Goal: Transaction & Acquisition: Purchase product/service

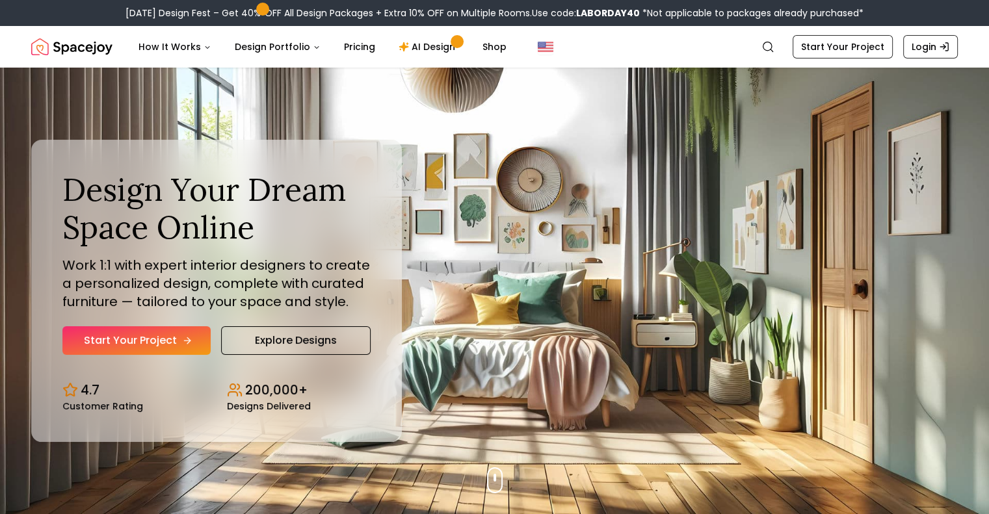
click at [158, 340] on link "Start Your Project" at bounding box center [136, 340] width 148 height 29
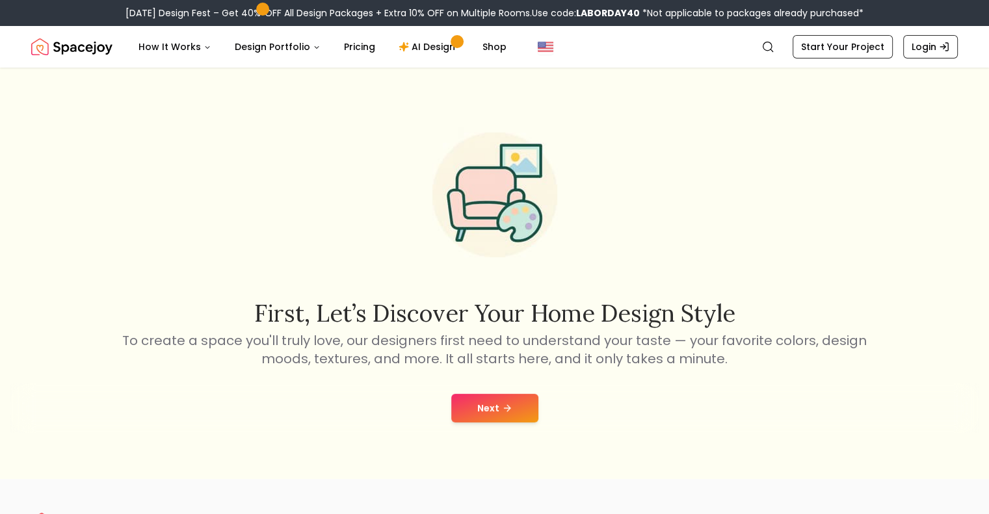
click at [506, 417] on button "Next" at bounding box center [494, 408] width 87 height 29
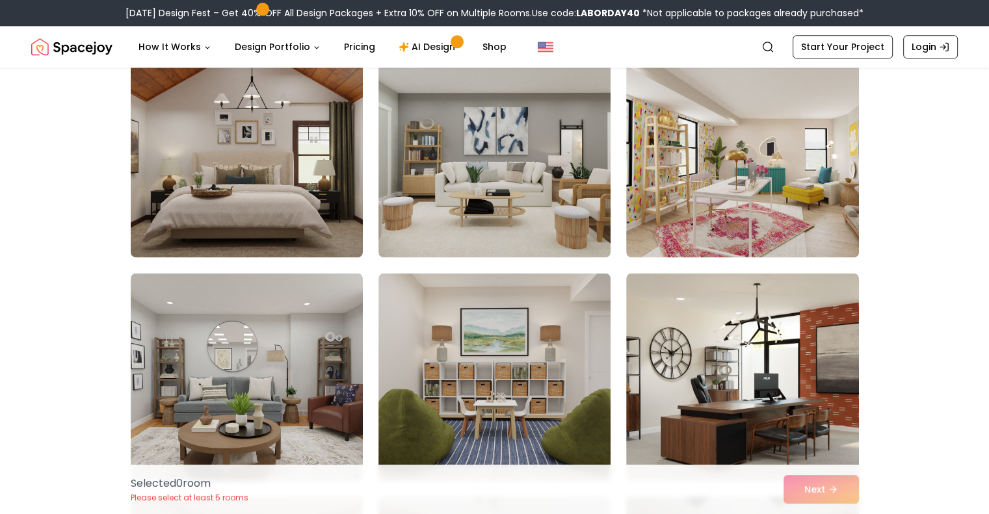
scroll to position [6609, 0]
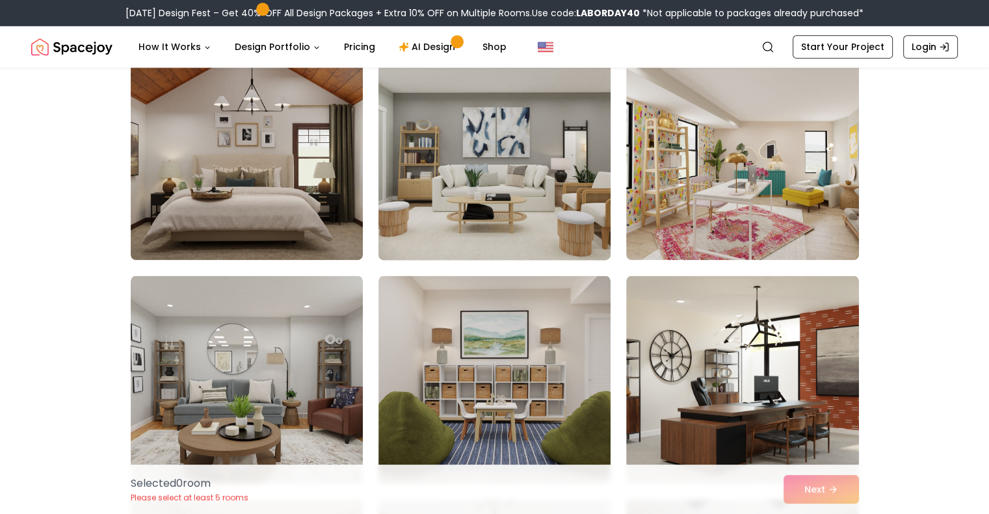
click at [505, 171] on img at bounding box center [494, 156] width 244 height 218
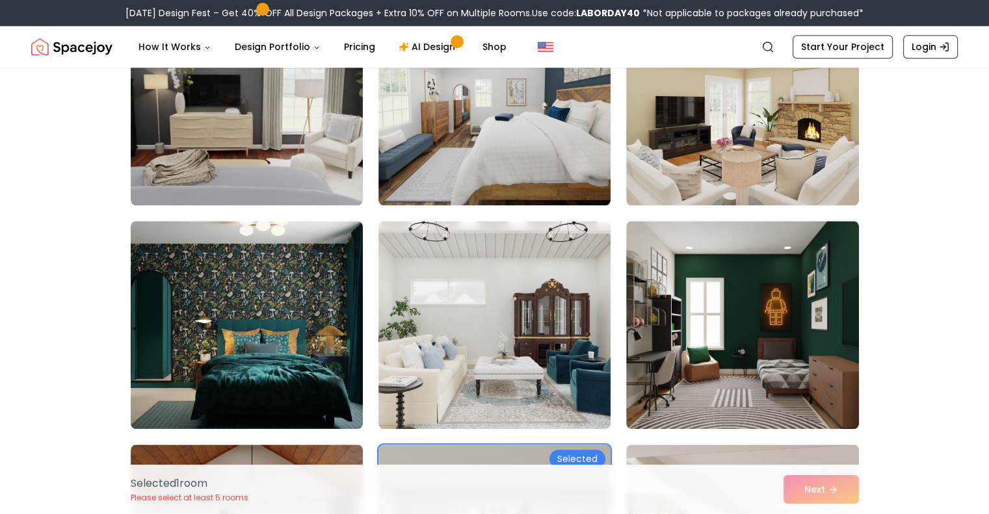
scroll to position [6213, 0]
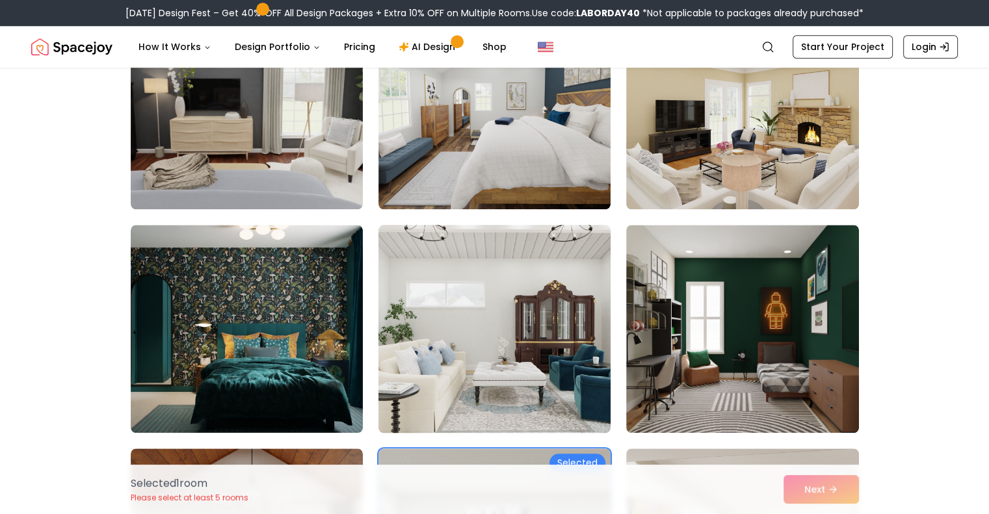
click at [479, 325] on img at bounding box center [494, 329] width 244 height 218
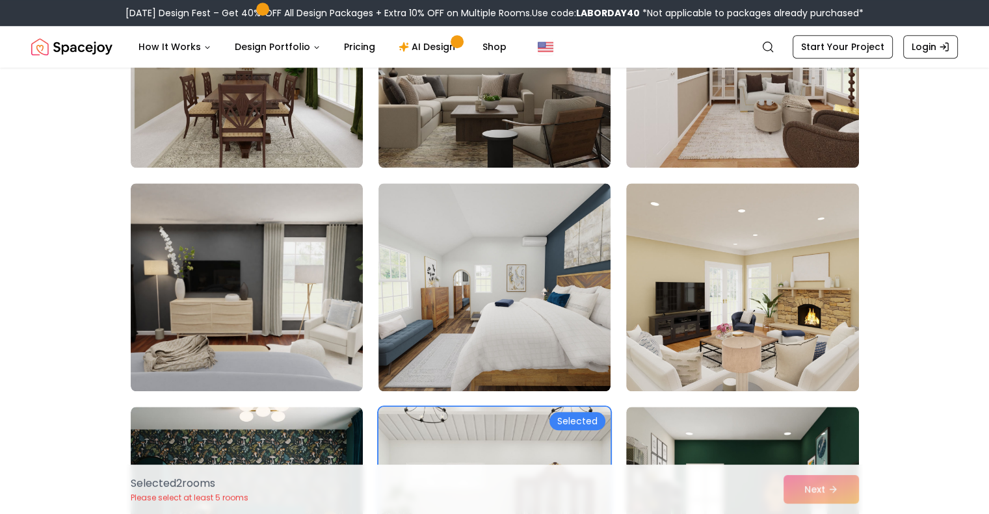
scroll to position [6029, 0]
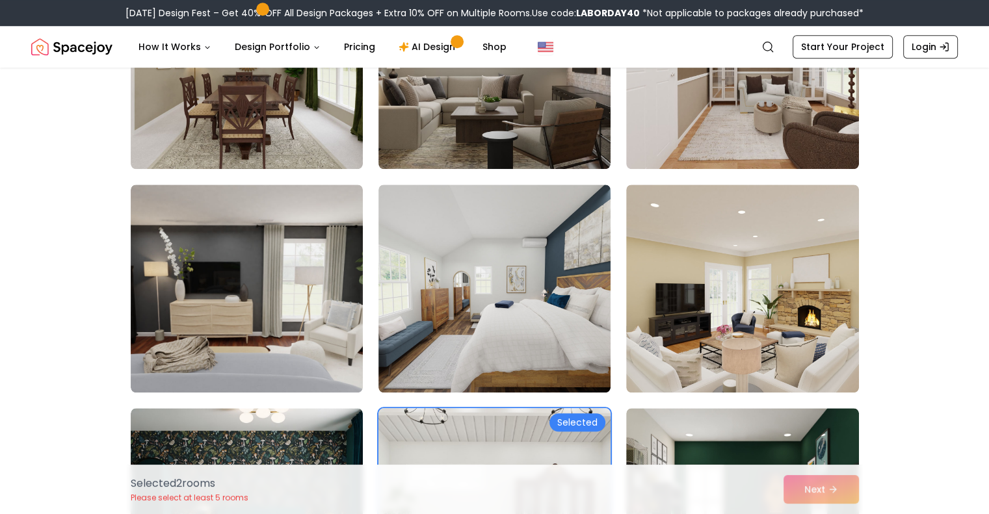
click at [479, 325] on img at bounding box center [494, 289] width 232 height 208
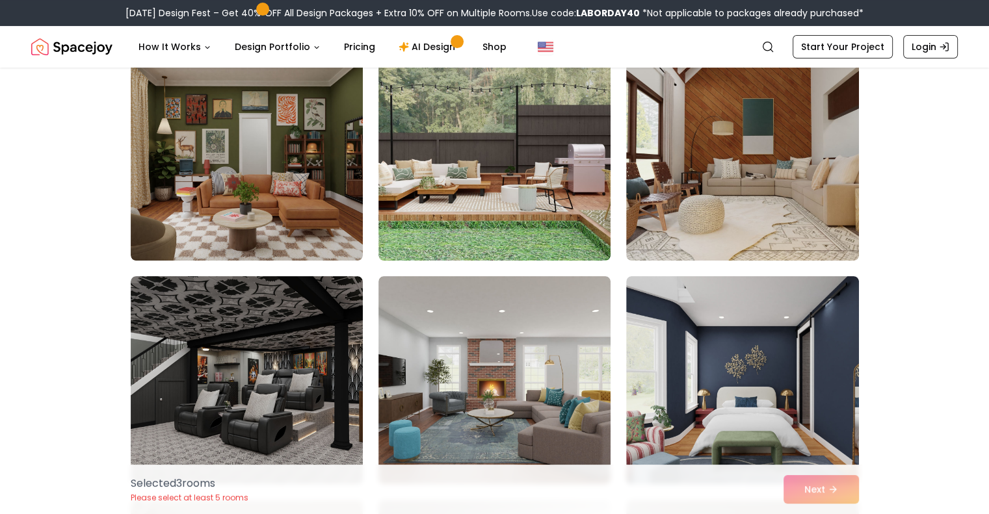
scroll to position [5270, 0]
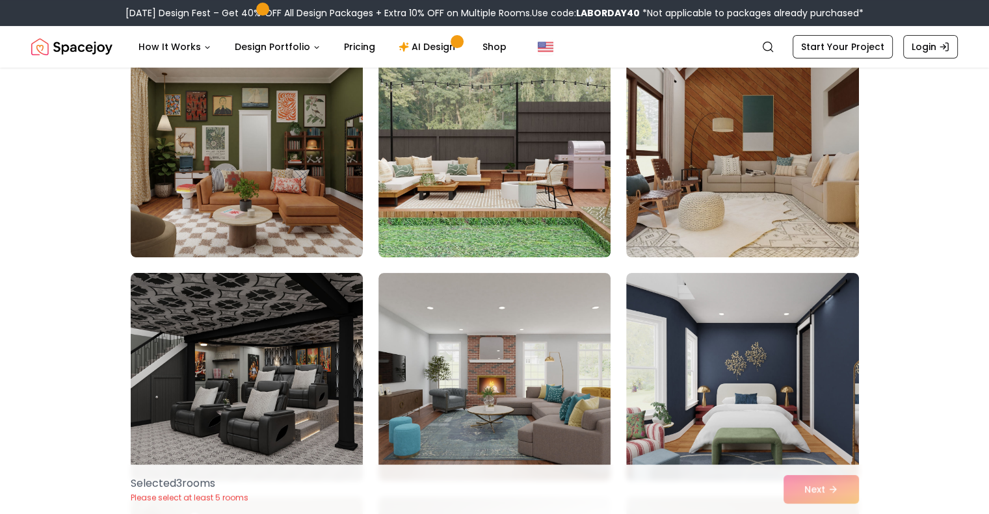
click at [287, 347] on img at bounding box center [247, 377] width 244 height 218
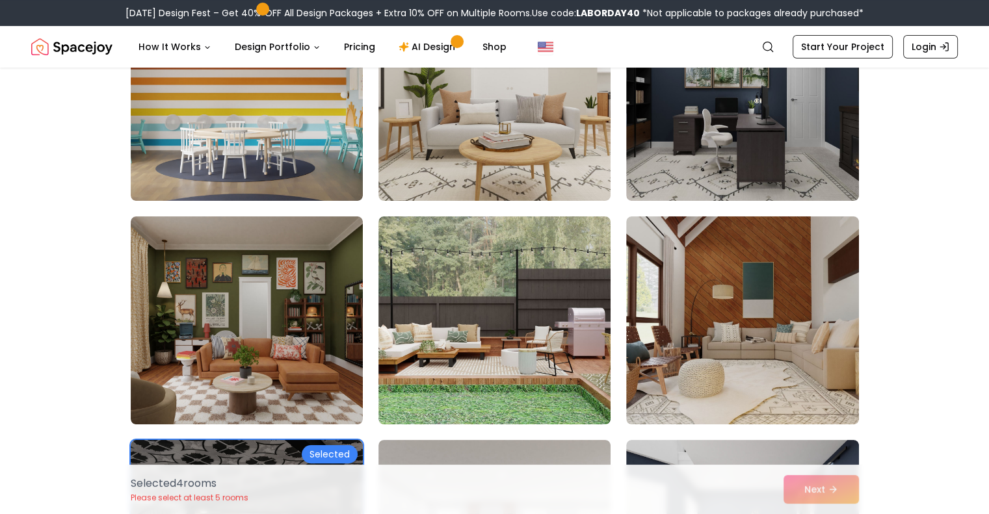
scroll to position [5099, 0]
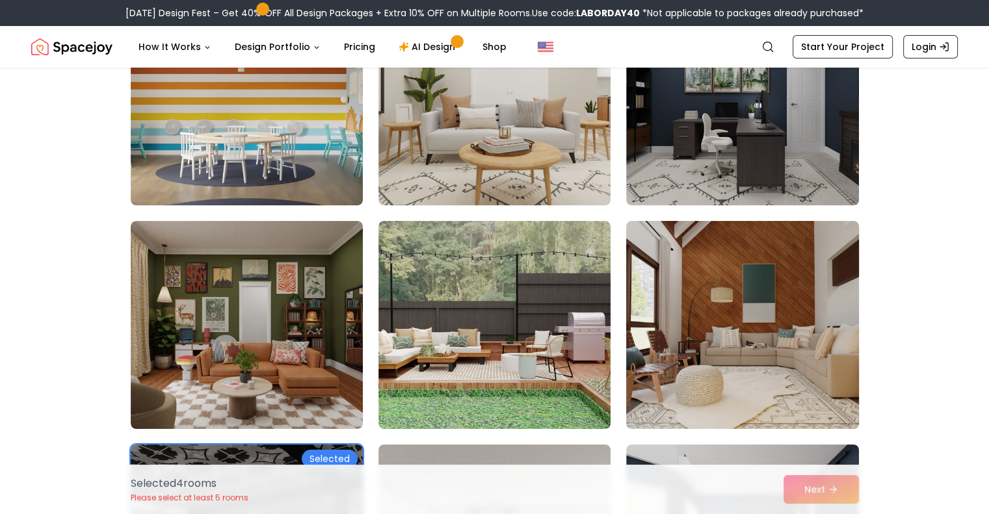
click at [653, 318] on img at bounding box center [742, 325] width 244 height 218
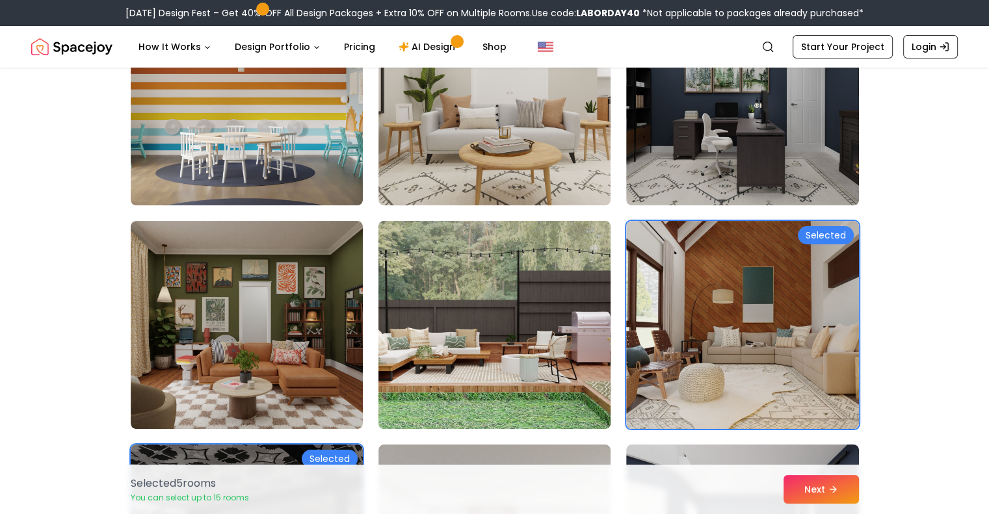
click at [551, 323] on img at bounding box center [494, 325] width 244 height 218
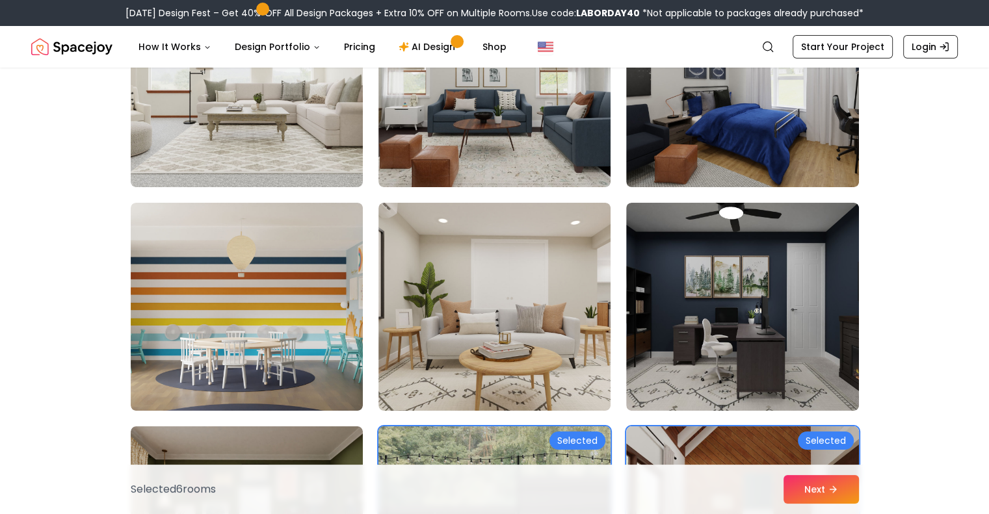
scroll to position [4893, 0]
click at [551, 323] on img at bounding box center [494, 307] width 232 height 208
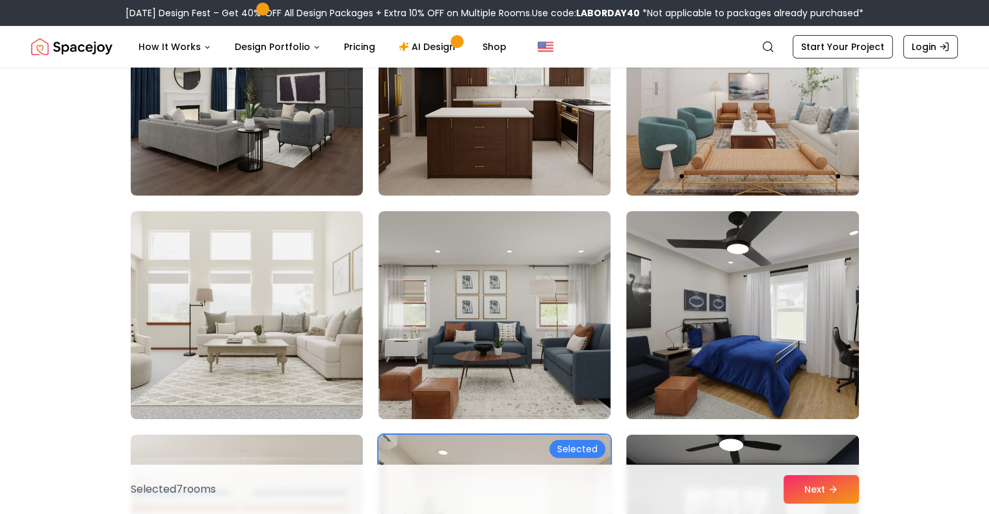
scroll to position [4659, 0]
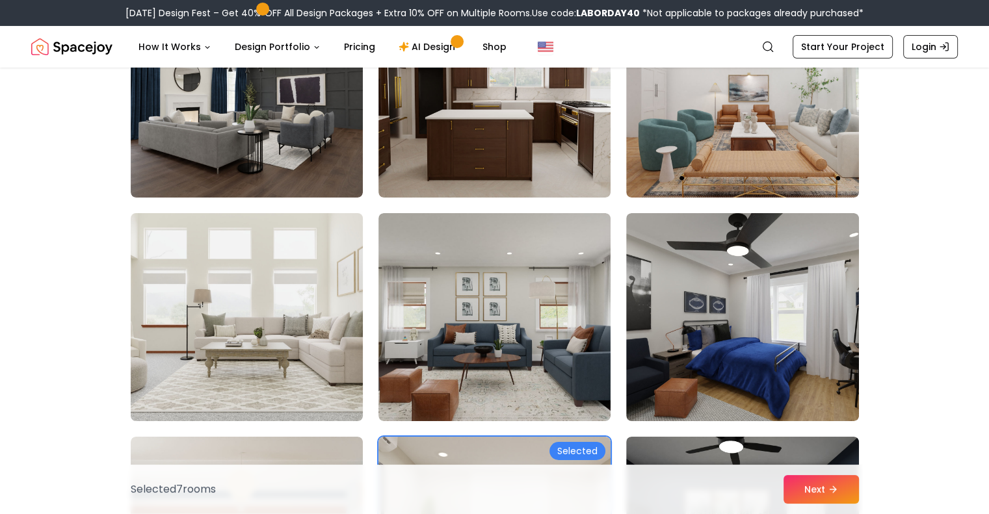
click at [296, 354] on img at bounding box center [247, 317] width 244 height 218
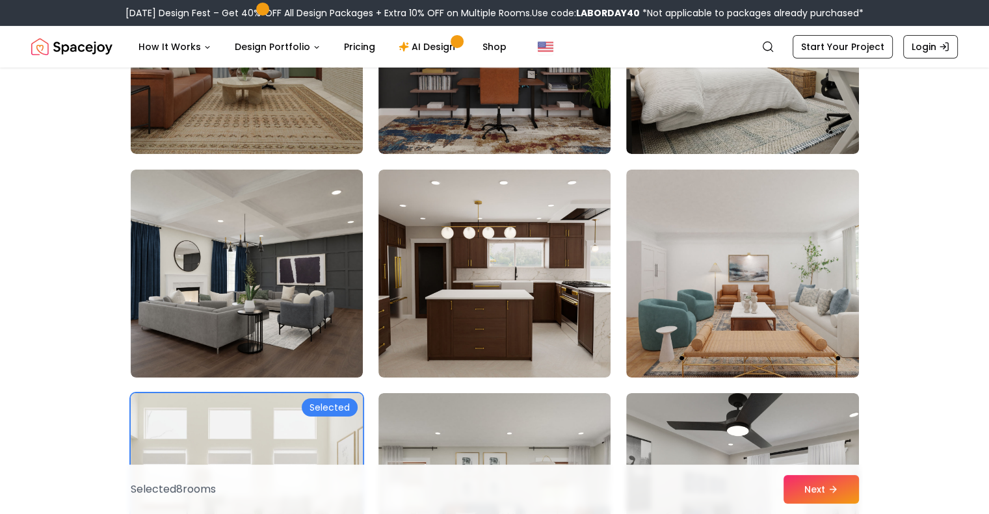
scroll to position [4467, 0]
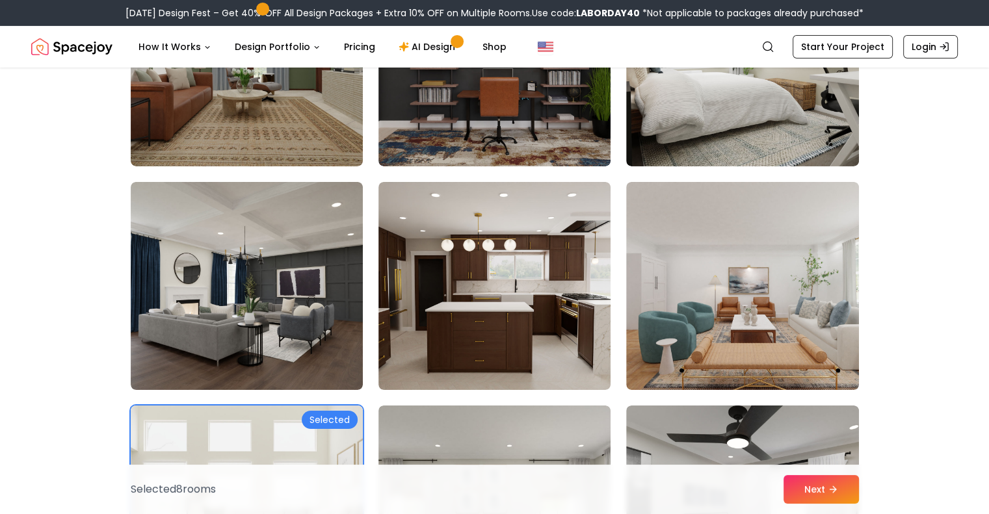
click at [296, 354] on img at bounding box center [247, 286] width 232 height 208
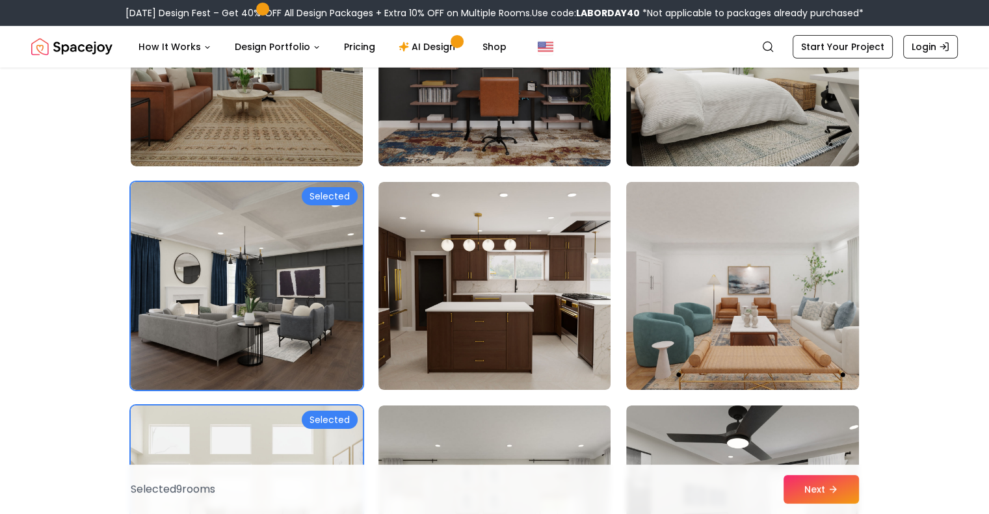
click at [682, 284] on img at bounding box center [742, 286] width 244 height 218
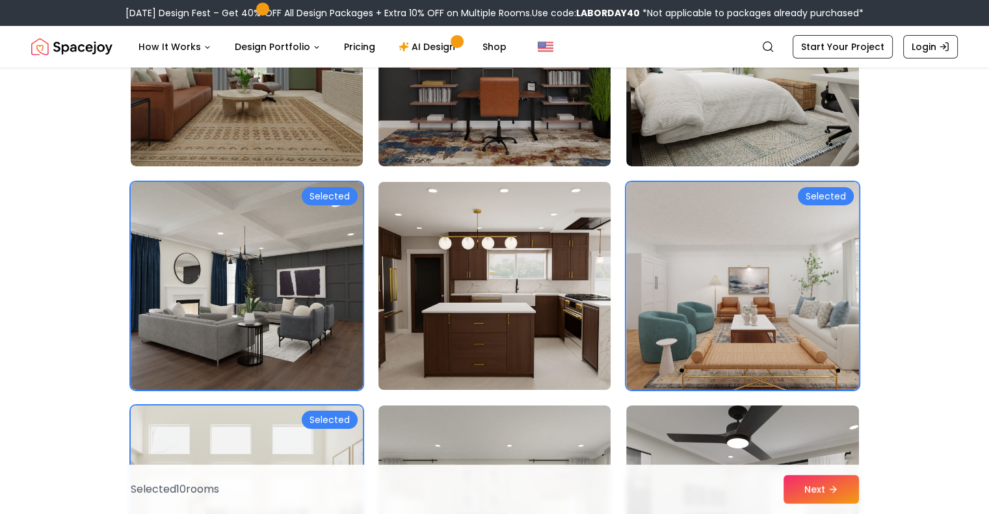
click at [579, 285] on img at bounding box center [494, 286] width 244 height 218
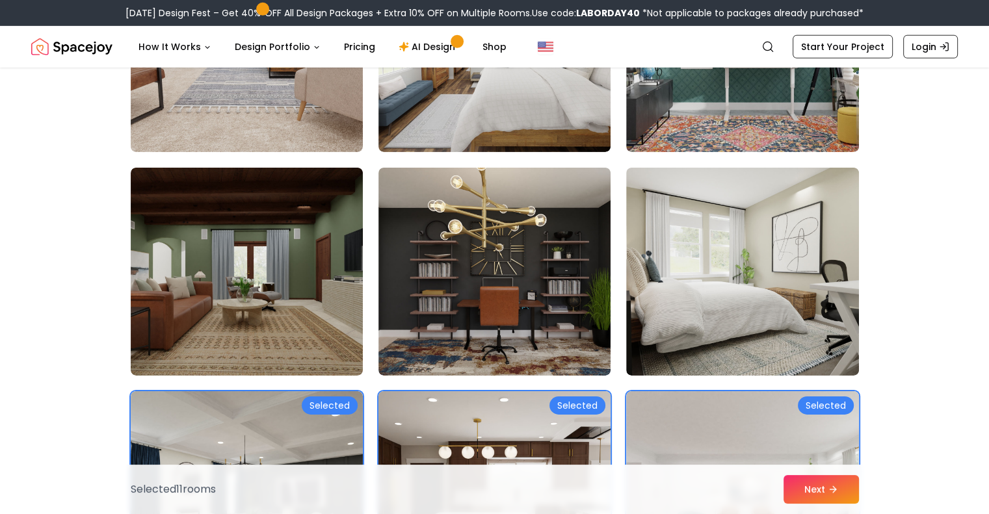
scroll to position [4256, 0]
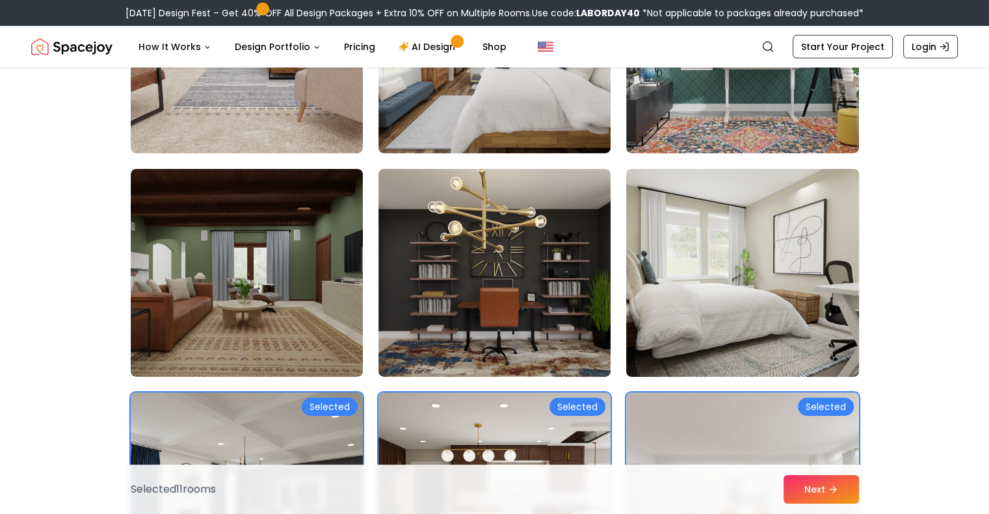
click at [765, 274] on img at bounding box center [742, 273] width 244 height 218
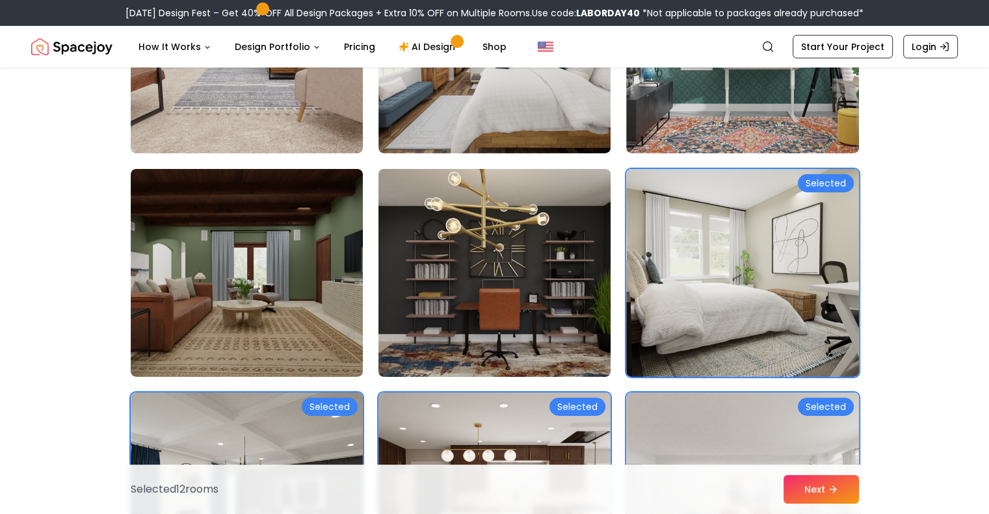
click at [556, 294] on img at bounding box center [494, 273] width 244 height 218
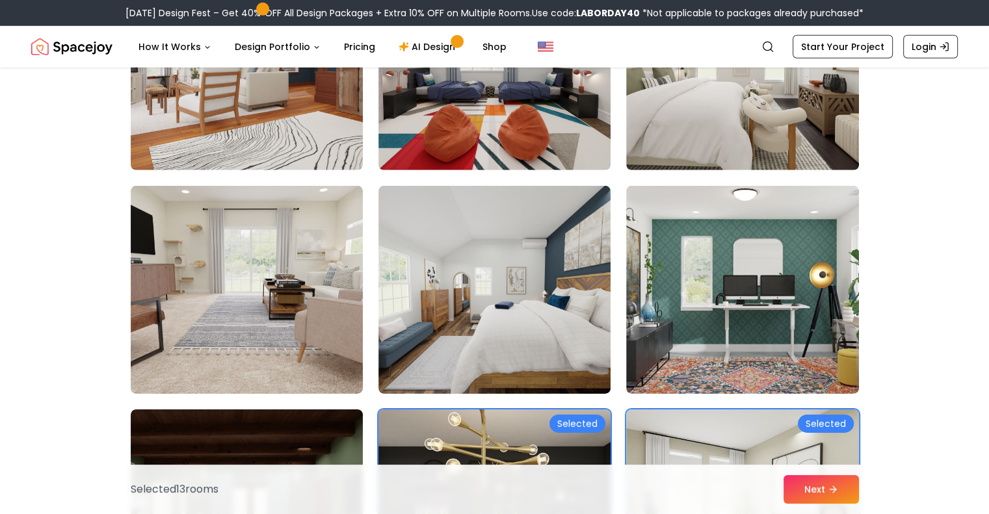
scroll to position [4014, 0]
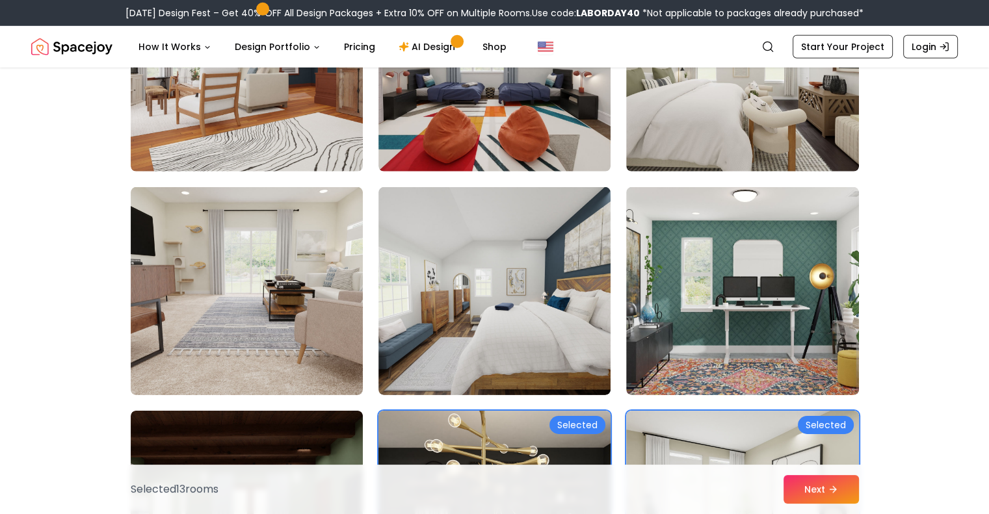
click at [556, 294] on img at bounding box center [494, 291] width 232 height 208
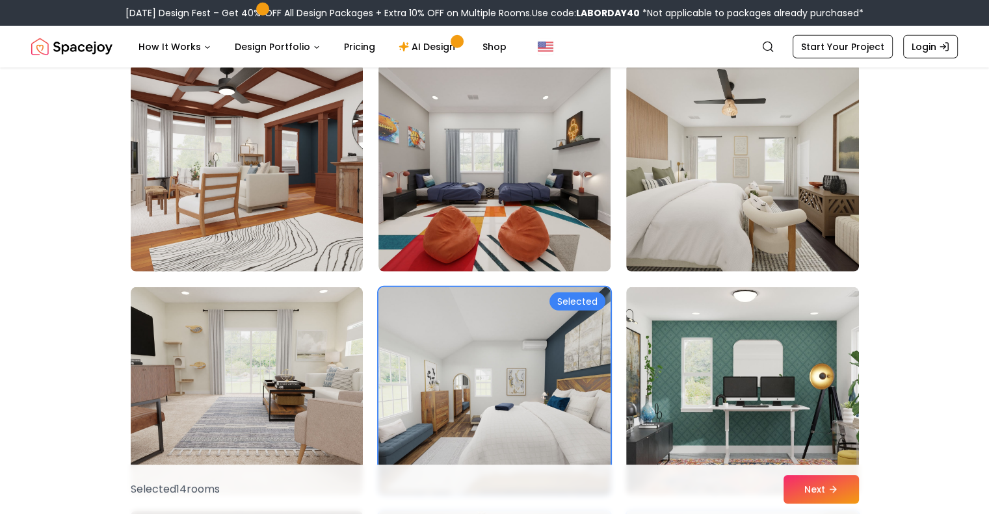
scroll to position [3913, 0]
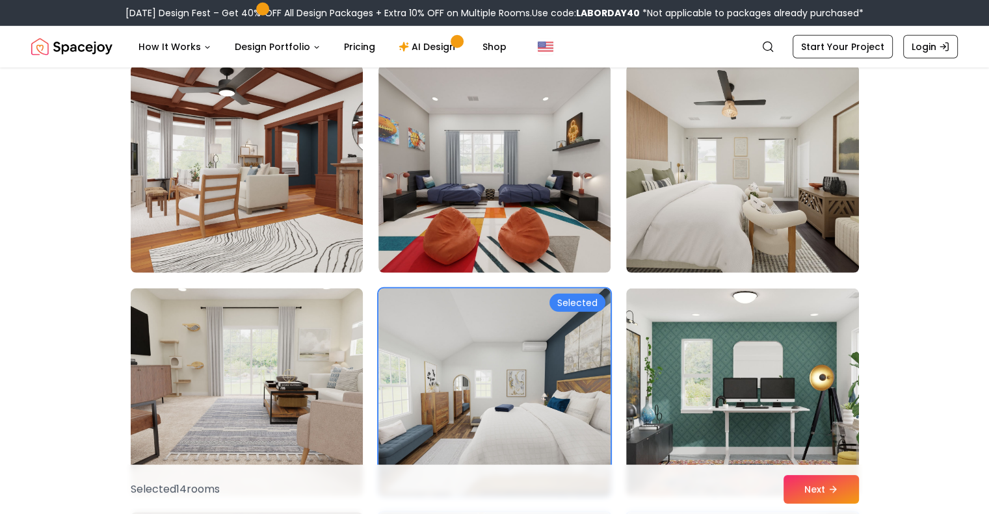
click at [319, 330] on img at bounding box center [247, 392] width 244 height 218
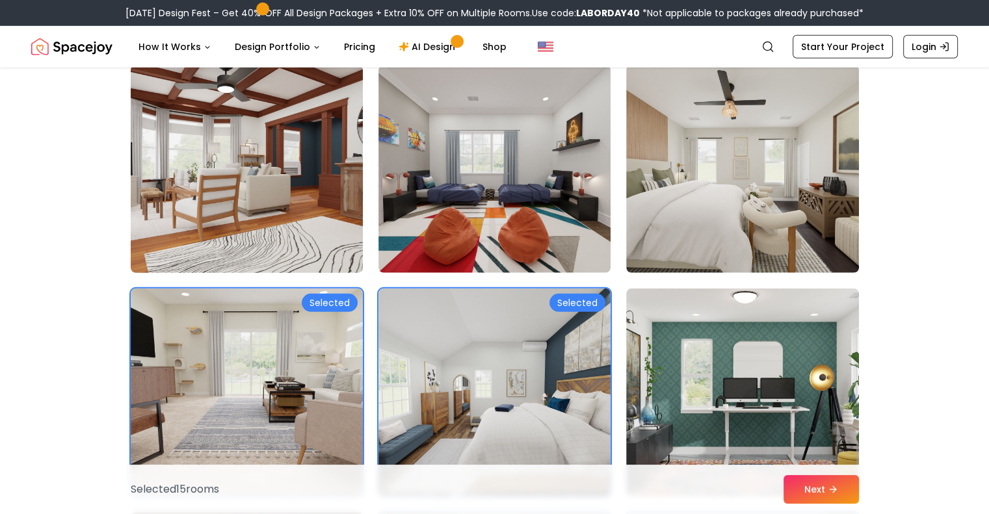
click at [259, 181] on img at bounding box center [247, 169] width 244 height 218
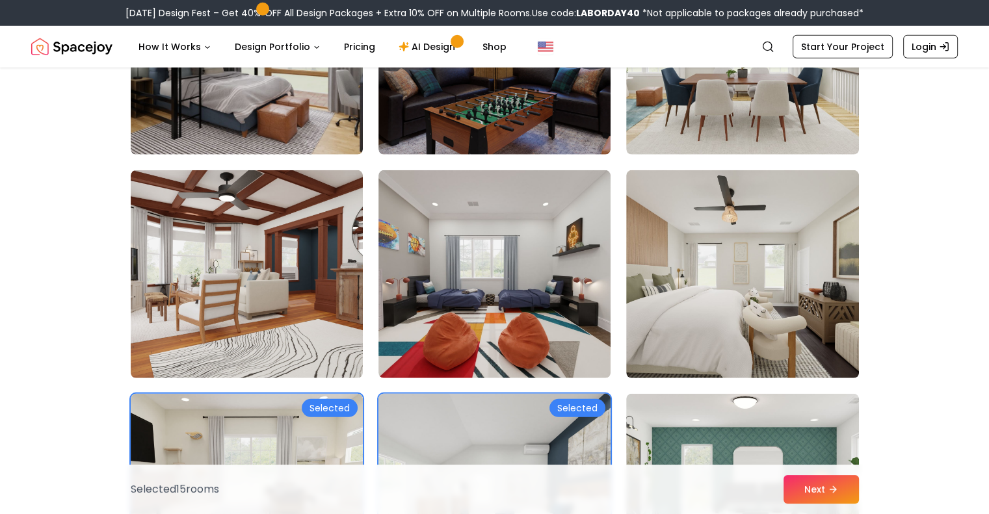
scroll to position [3799, 0]
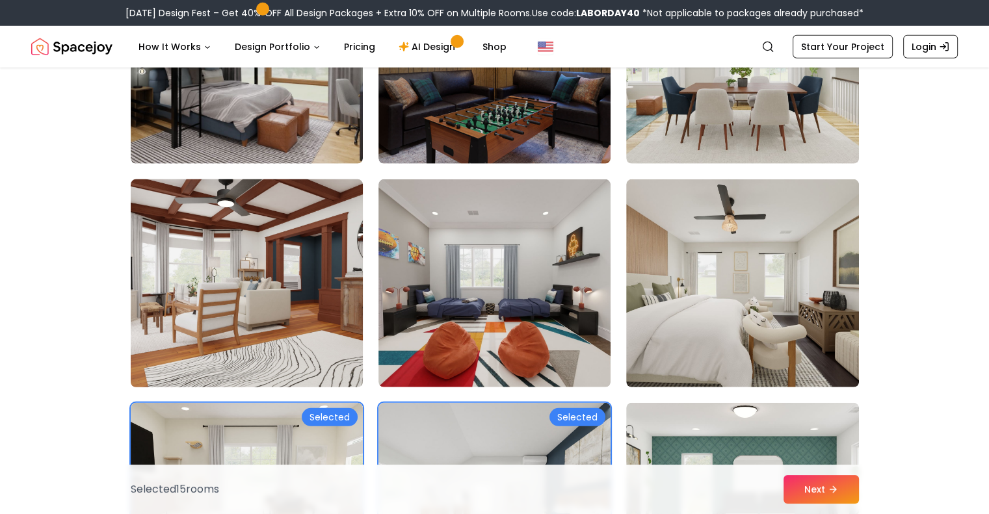
click at [307, 291] on img at bounding box center [247, 283] width 244 height 218
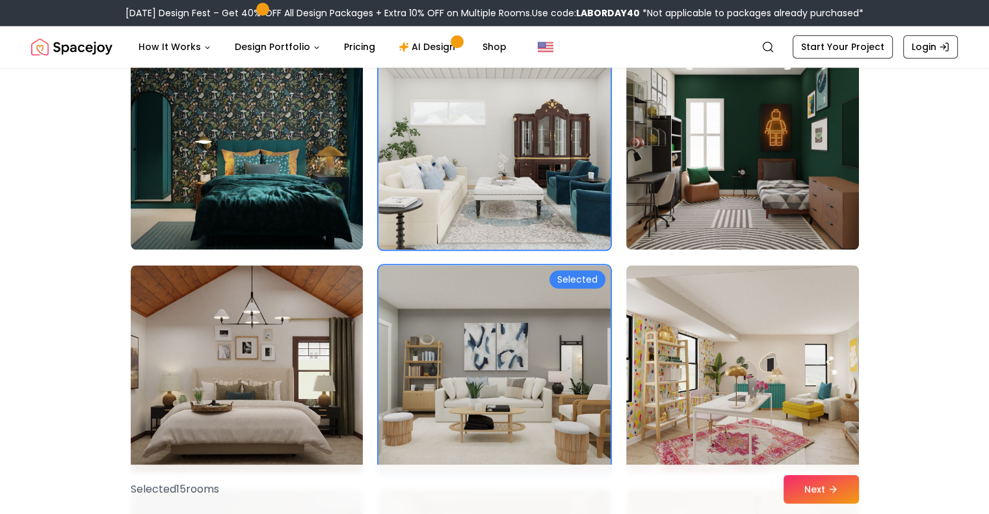
scroll to position [6395, 0]
click at [540, 373] on img at bounding box center [494, 370] width 232 height 208
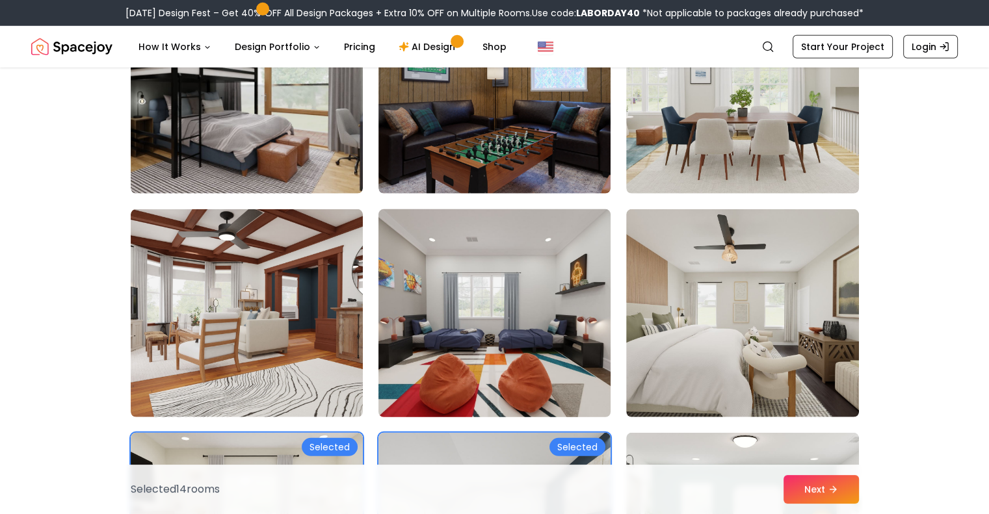
scroll to position [3723, 0]
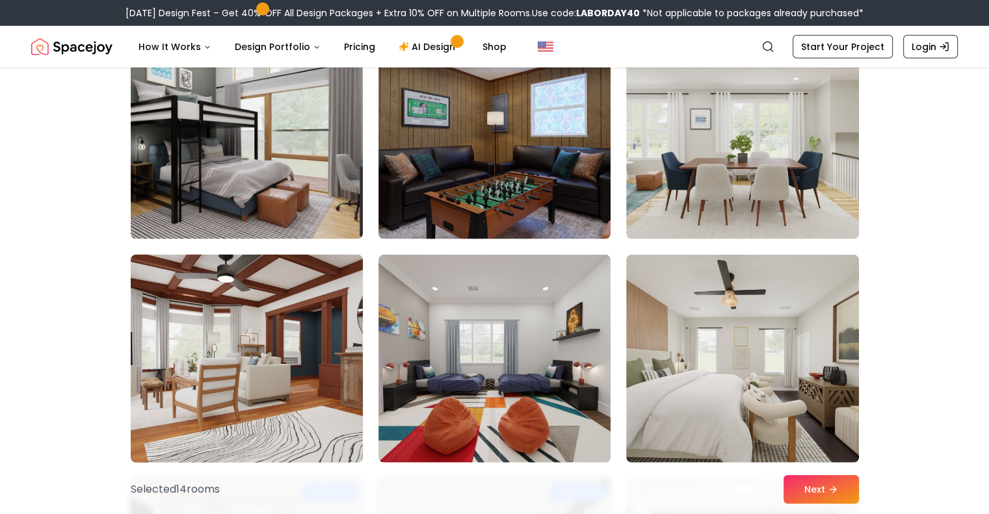
click at [304, 346] on img at bounding box center [247, 359] width 244 height 218
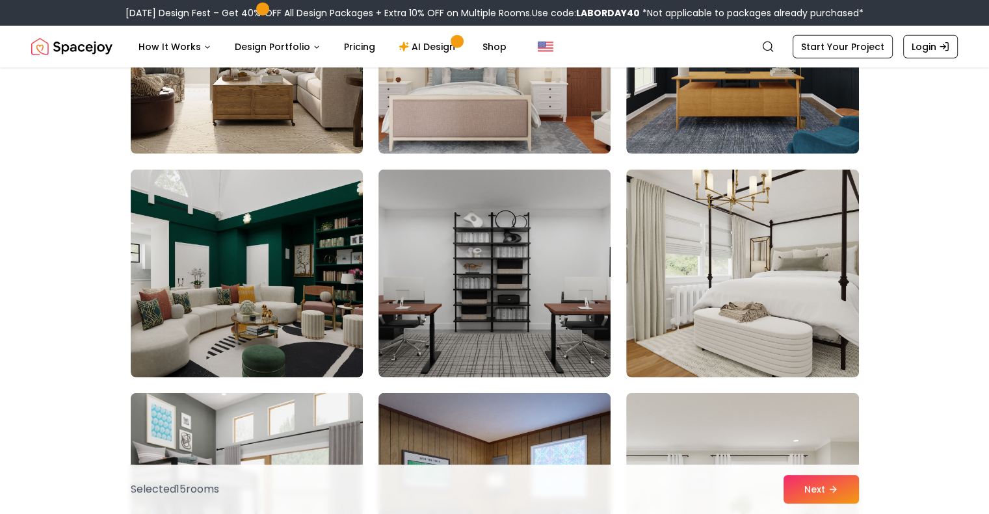
scroll to position [3360, 0]
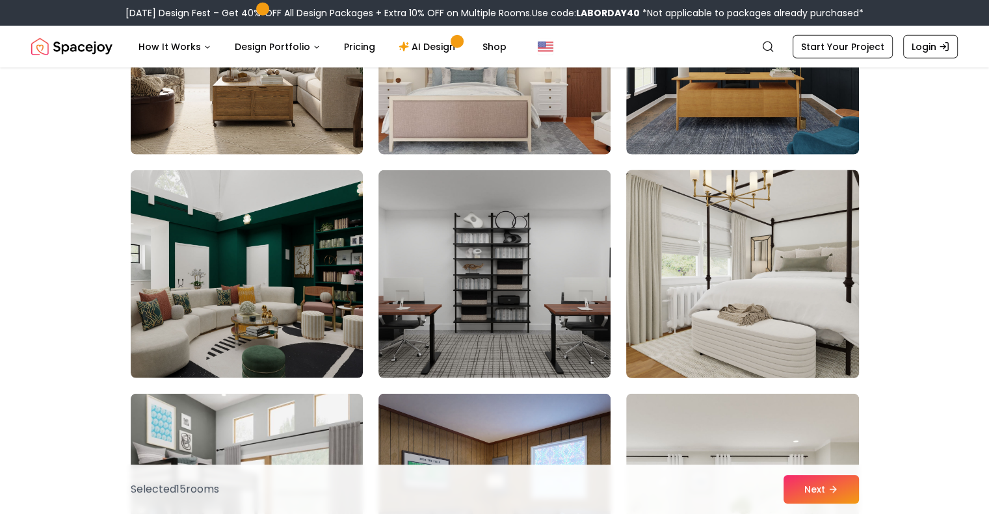
click at [693, 330] on img at bounding box center [742, 274] width 244 height 218
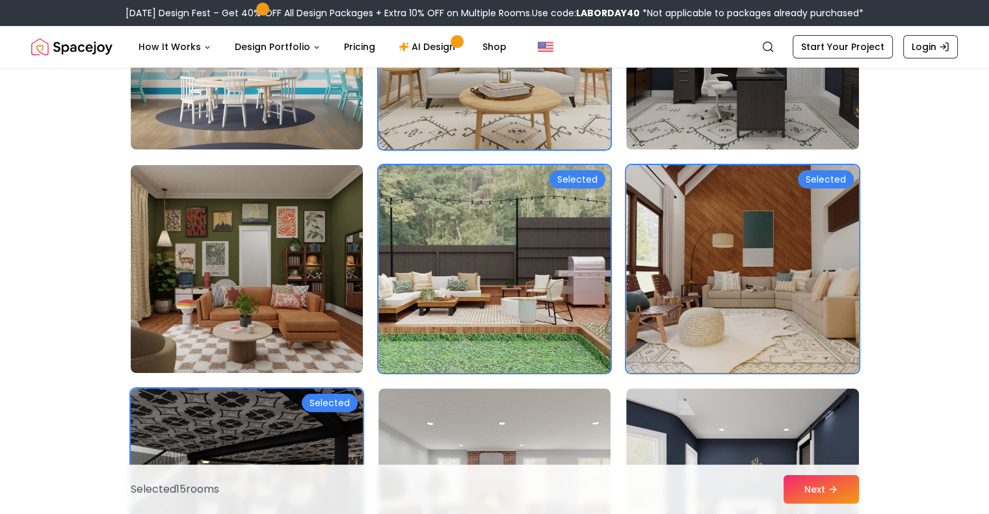
scroll to position [5155, 0]
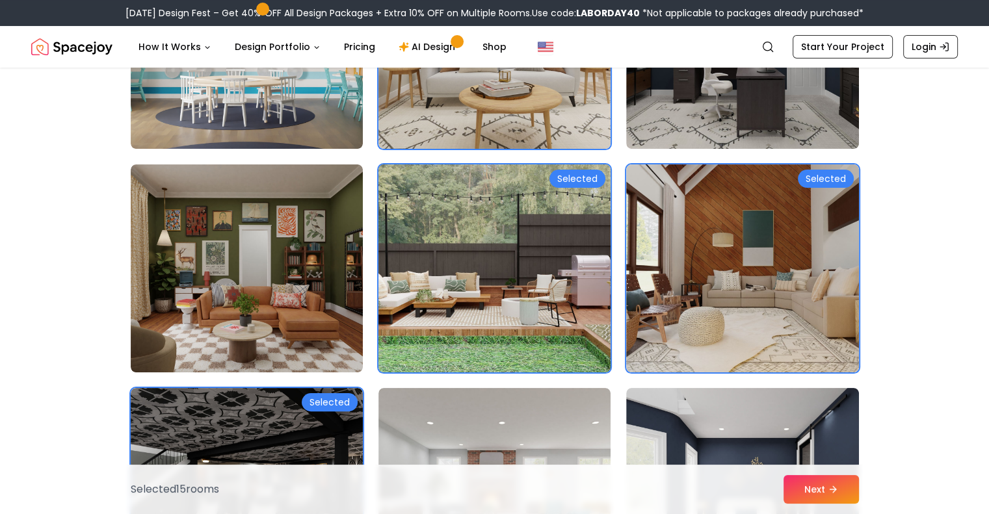
click at [556, 223] on img at bounding box center [494, 268] width 244 height 218
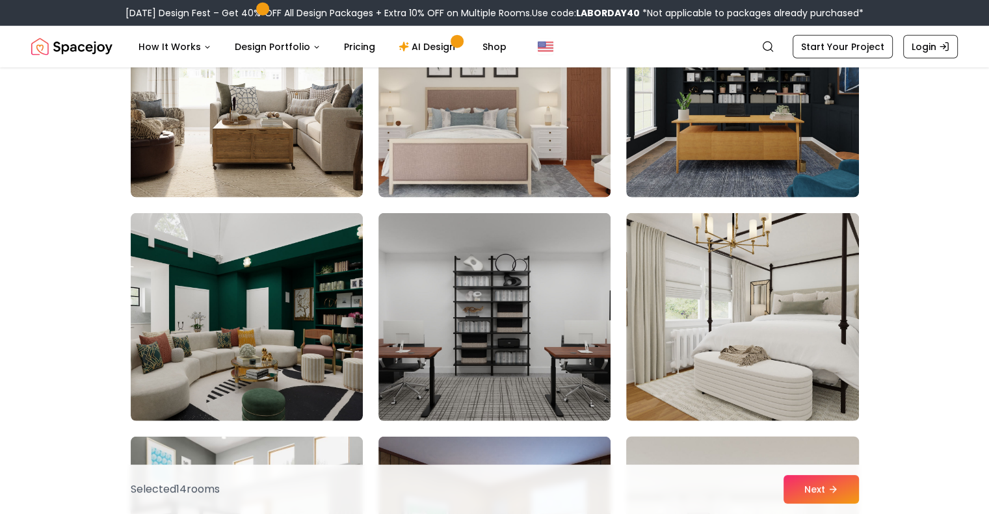
scroll to position [3314, 0]
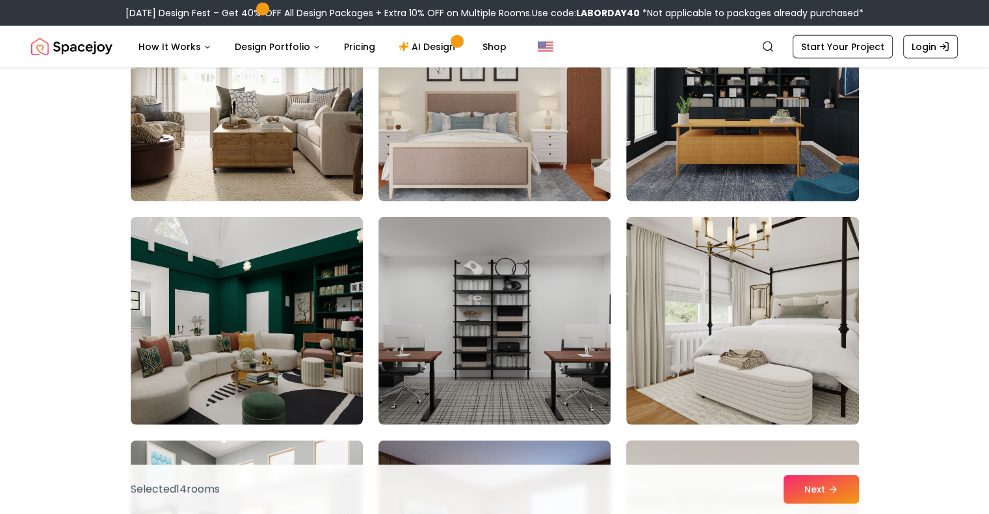
click at [674, 259] on img at bounding box center [742, 321] width 232 height 208
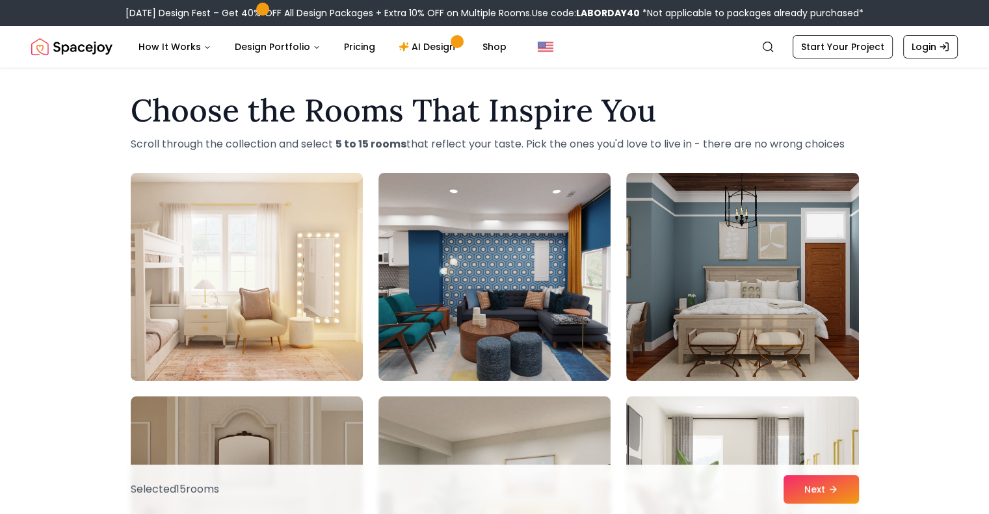
scroll to position [0, 0]
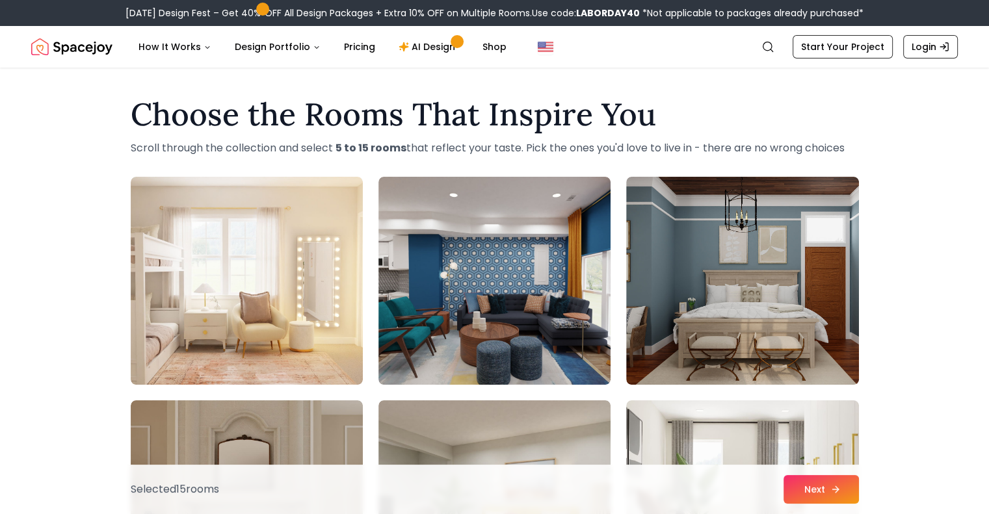
click at [820, 475] on button "Next" at bounding box center [820, 489] width 75 height 29
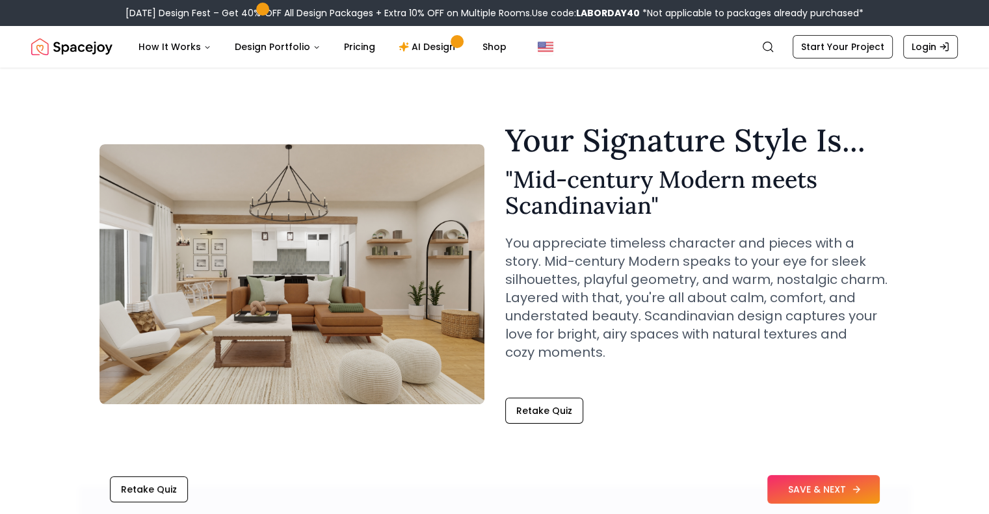
click at [827, 489] on button "SAVE & NEXT" at bounding box center [823, 489] width 112 height 29
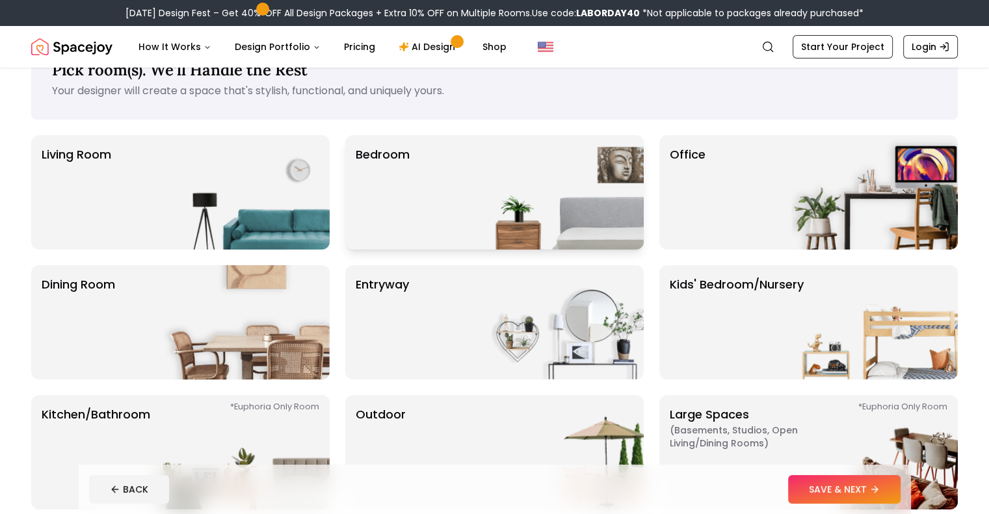
scroll to position [44, 0]
click at [512, 226] on img at bounding box center [560, 192] width 166 height 114
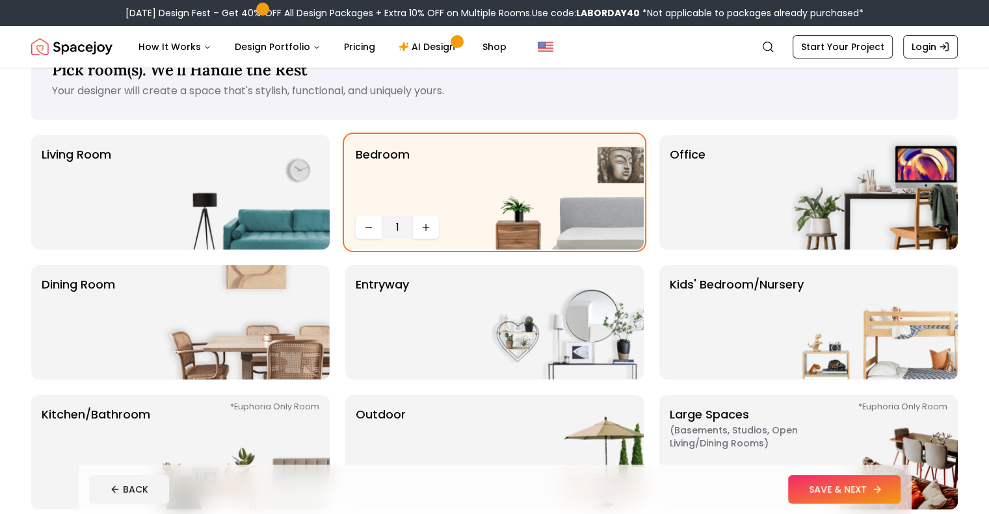
click at [880, 493] on button "SAVE & NEXT" at bounding box center [844, 489] width 112 height 29
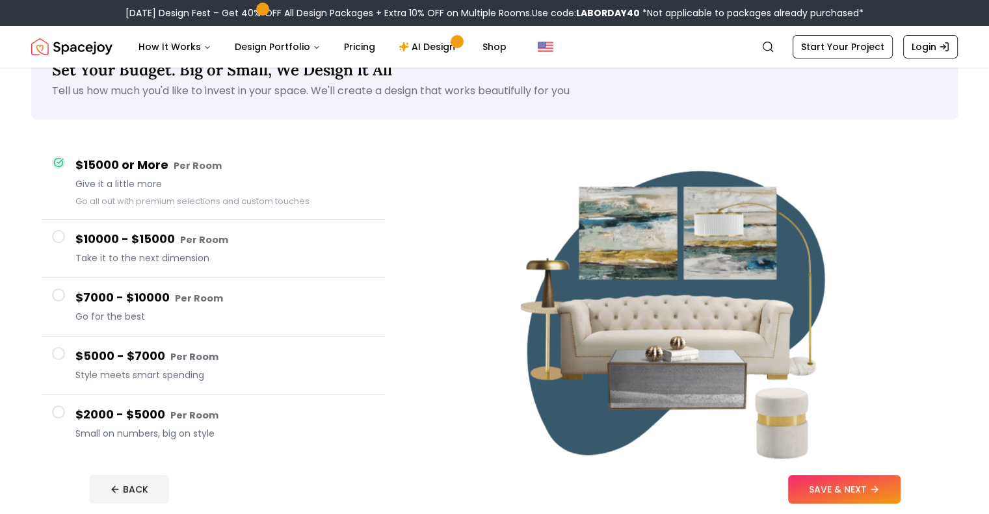
click at [177, 424] on div "$2000 - $5000 Per Room Small on numbers, big on style" at bounding box center [224, 424] width 299 height 37
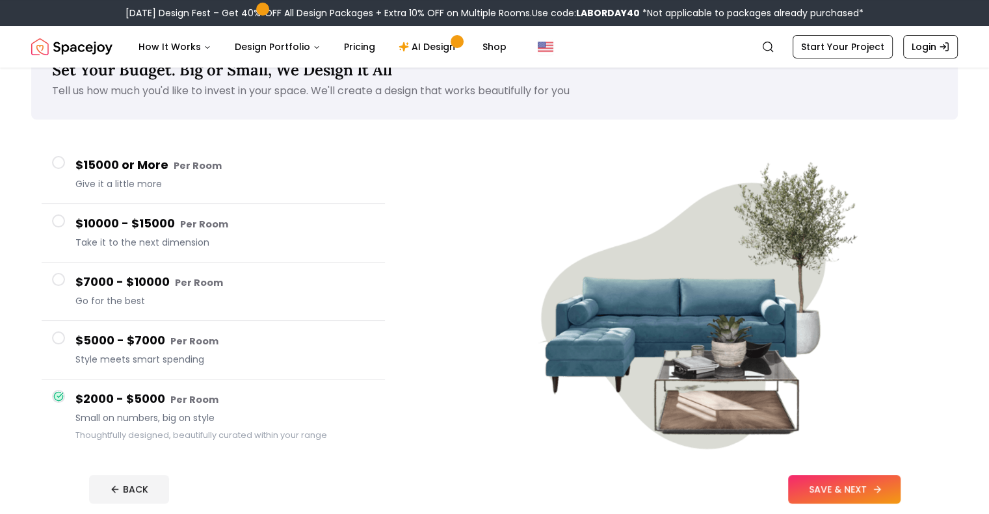
click at [898, 485] on button "SAVE & NEXT" at bounding box center [844, 489] width 112 height 29
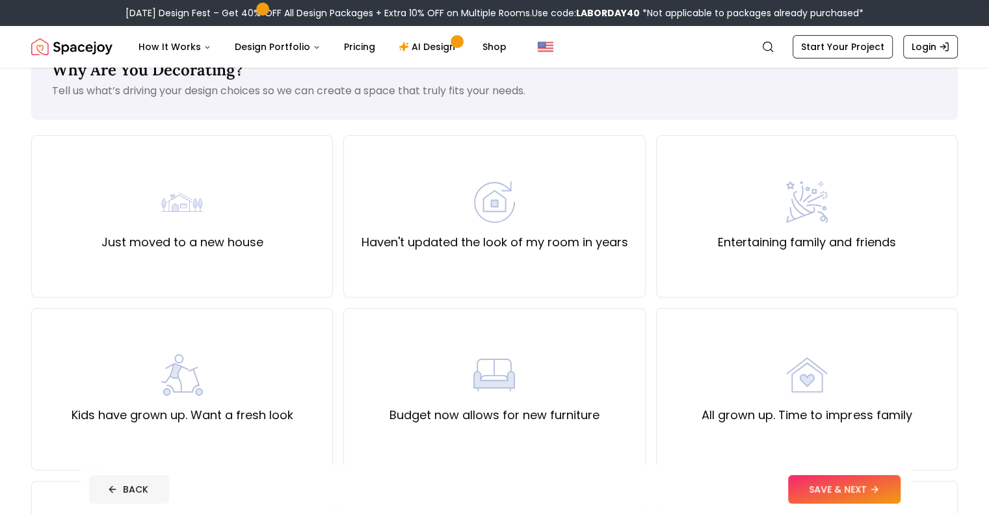
click at [99, 488] on button "BACK" at bounding box center [129, 489] width 80 height 29
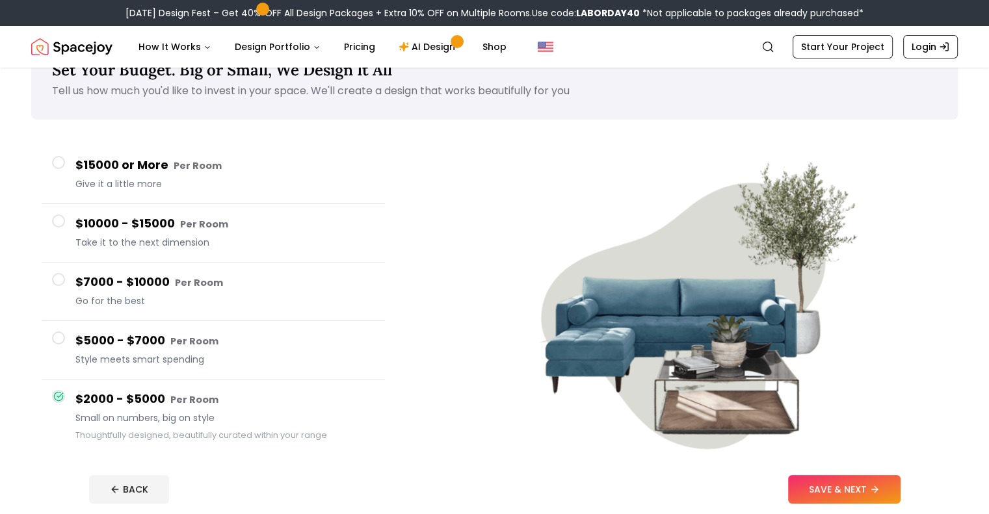
click at [136, 289] on h4 "$7000 - $10000 Per Room" at bounding box center [224, 282] width 299 height 19
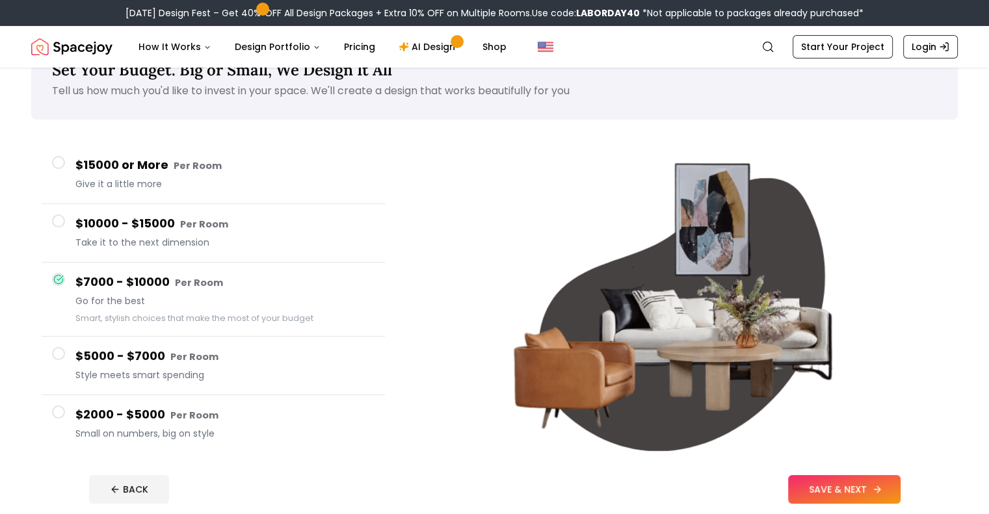
click at [900, 491] on button "SAVE & NEXT" at bounding box center [844, 489] width 112 height 29
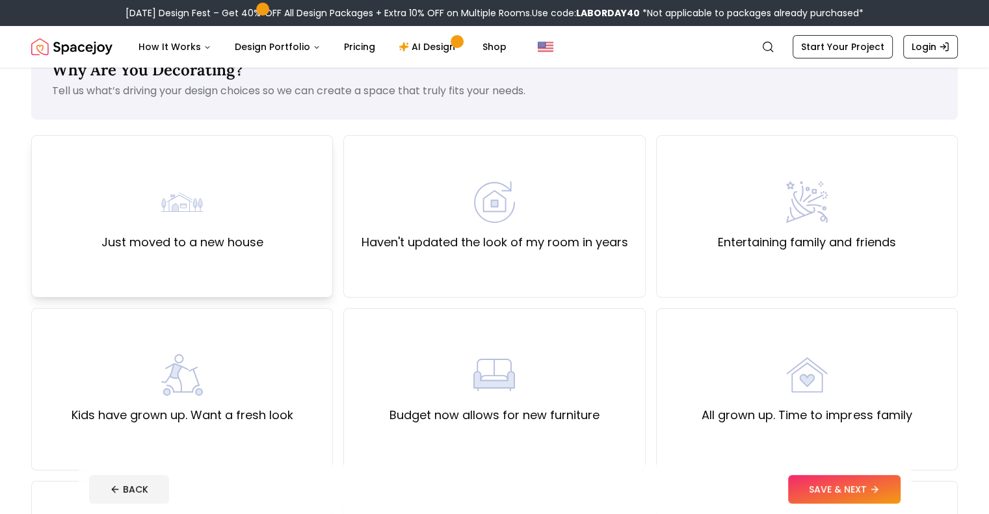
click at [247, 235] on label "Just moved to a new house" at bounding box center [182, 242] width 162 height 18
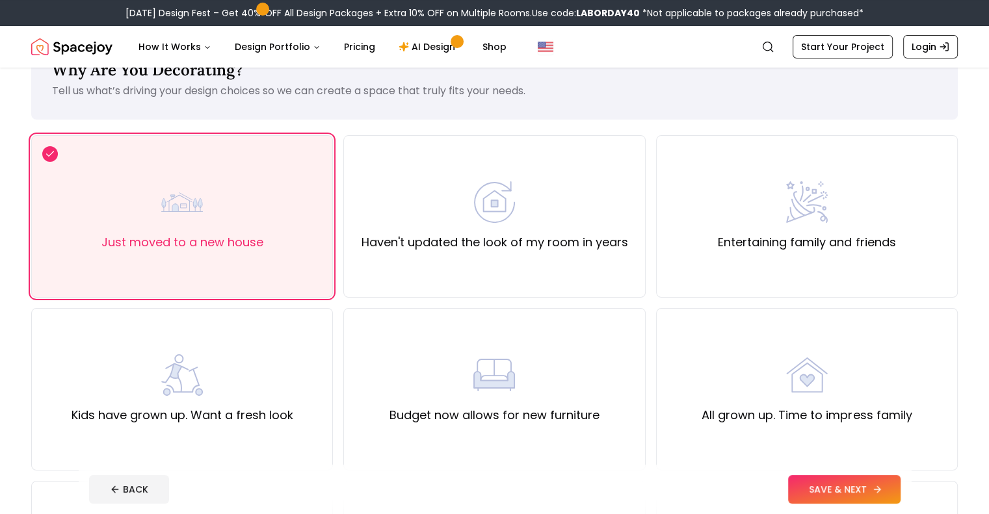
click at [887, 499] on button "SAVE & NEXT" at bounding box center [844, 489] width 112 height 29
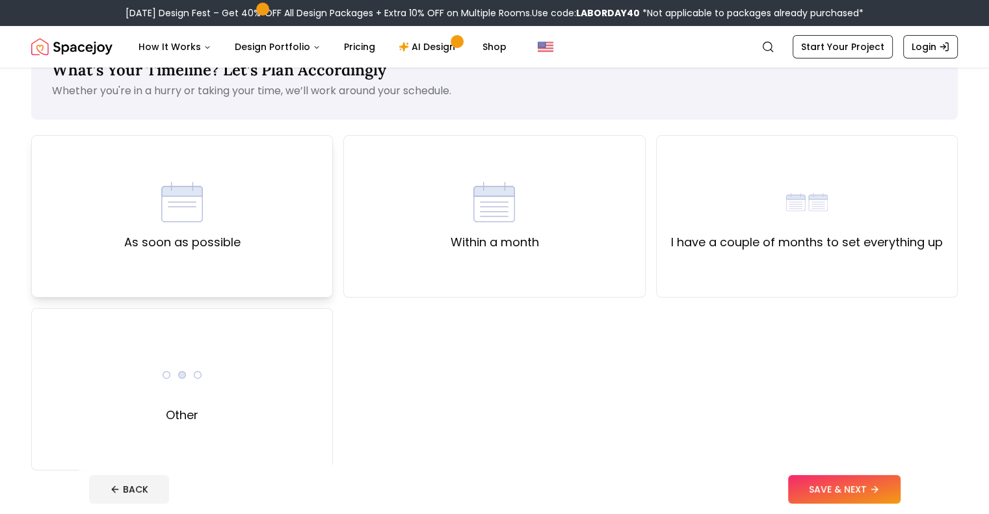
click at [221, 224] on div "As soon as possible" at bounding box center [182, 216] width 116 height 70
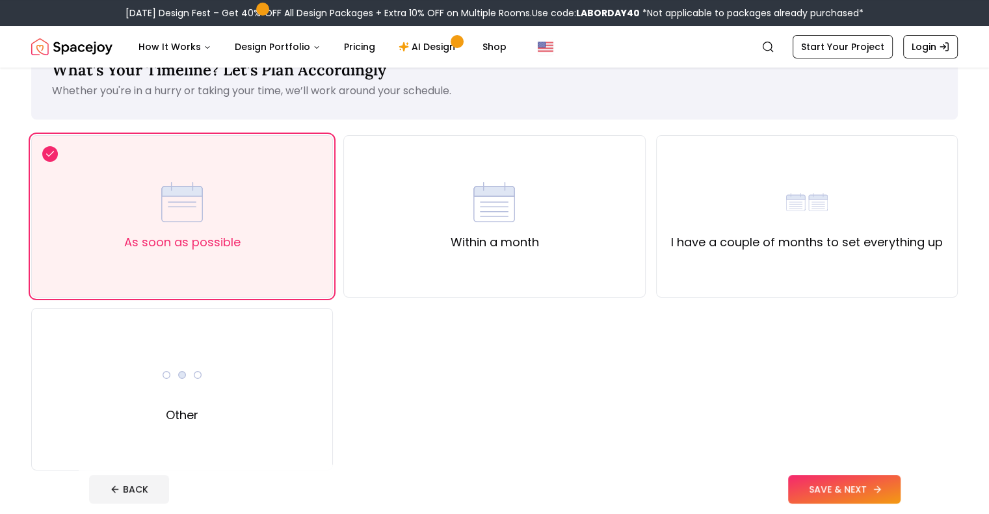
click at [900, 484] on button "SAVE & NEXT" at bounding box center [844, 489] width 112 height 29
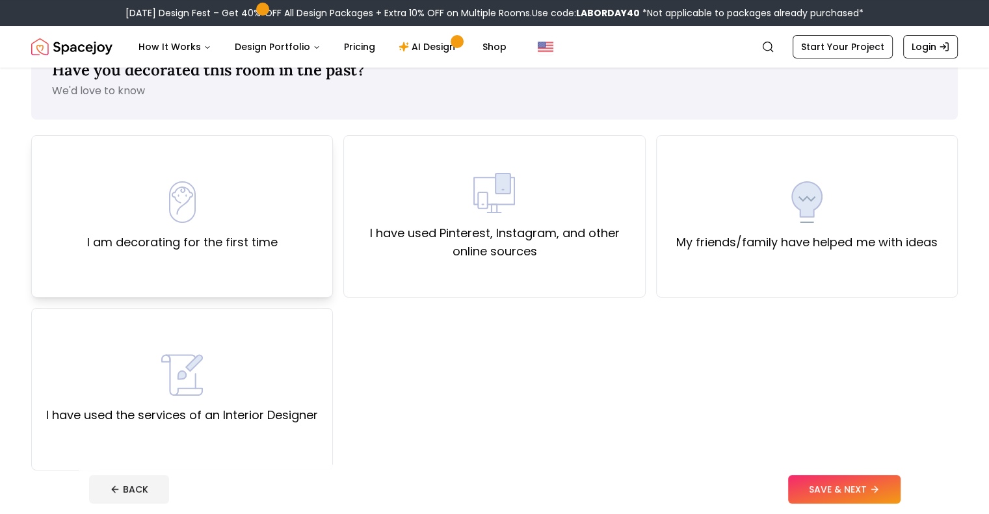
click at [259, 268] on div "I am decorating for the first time" at bounding box center [182, 216] width 302 height 162
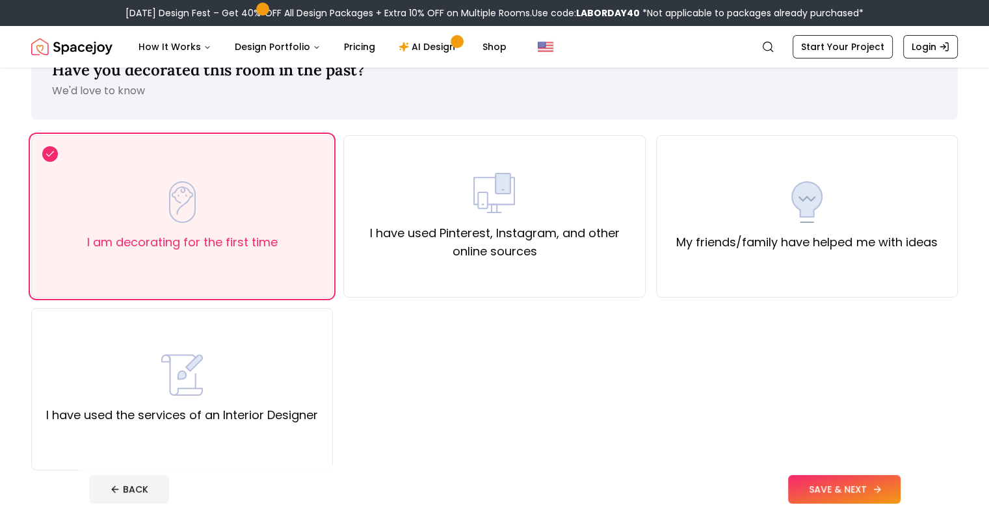
click at [900, 484] on button "SAVE & NEXT" at bounding box center [844, 489] width 112 height 29
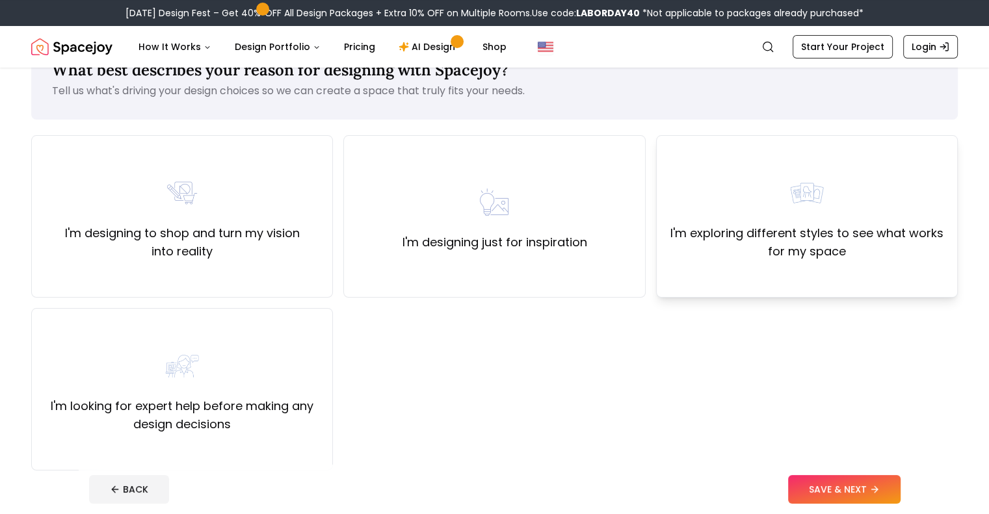
click at [796, 175] on img at bounding box center [807, 193] width 42 height 42
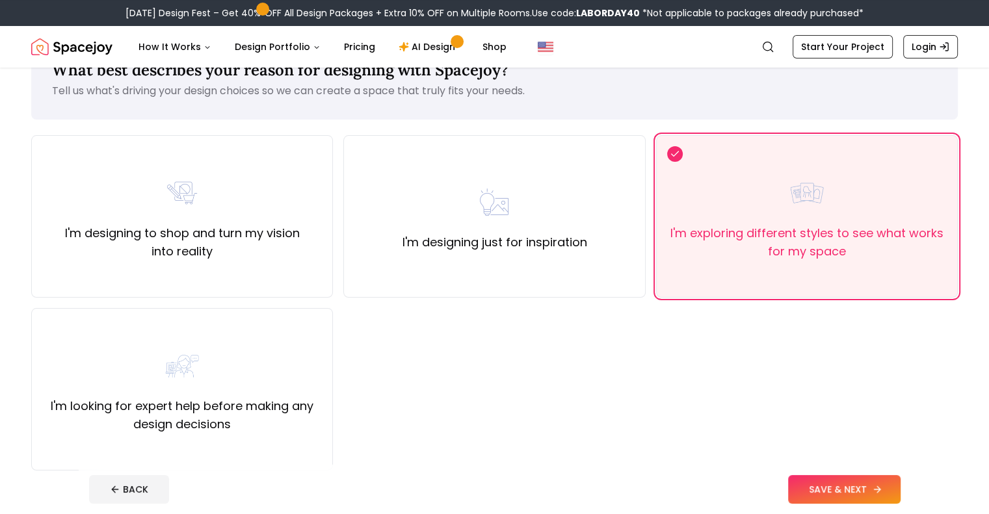
click at [900, 480] on button "SAVE & NEXT" at bounding box center [844, 489] width 112 height 29
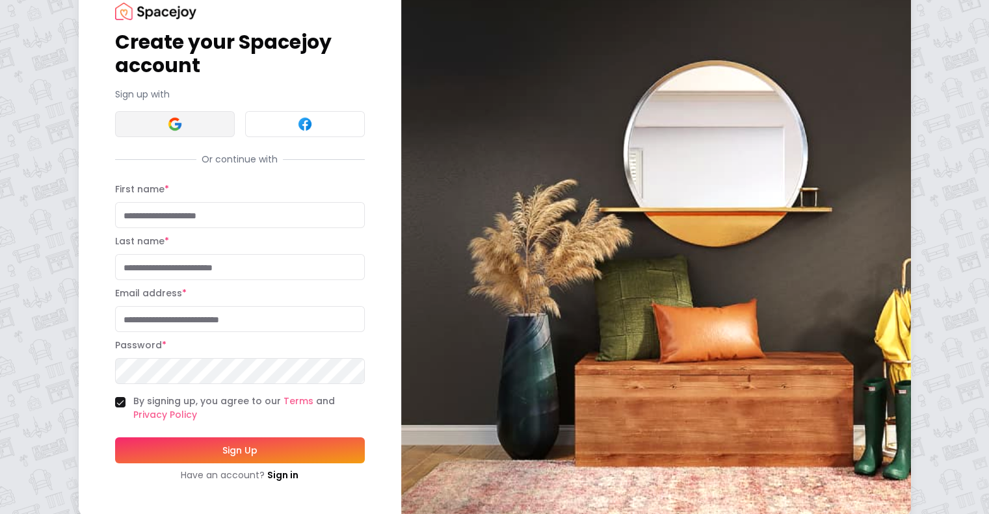
click at [167, 131] on img at bounding box center [175, 124] width 16 height 16
